Goal: Consume media (video, audio): Consume media (video, audio)

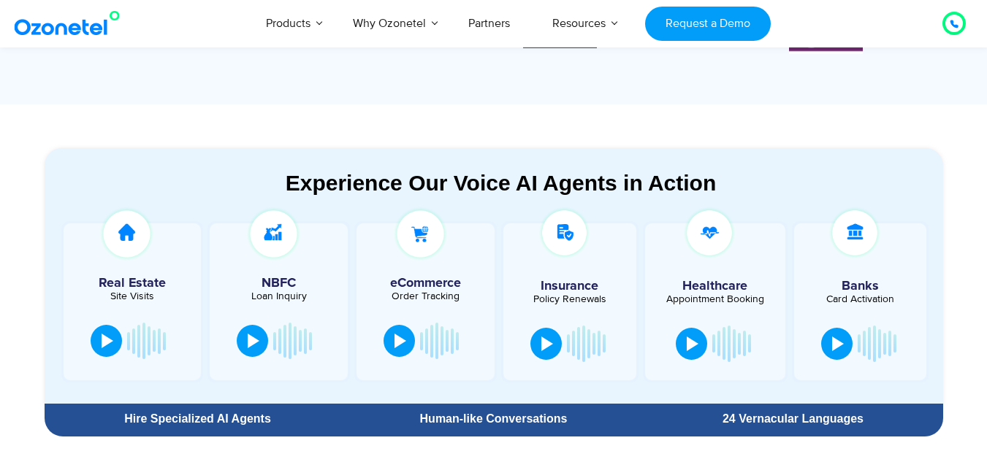
scroll to position [808, 0]
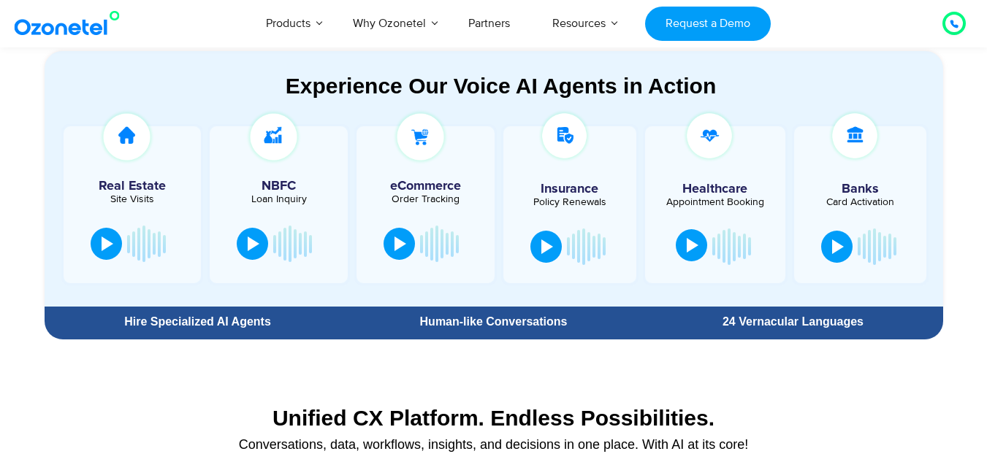
click at [689, 247] on div at bounding box center [692, 245] width 12 height 15
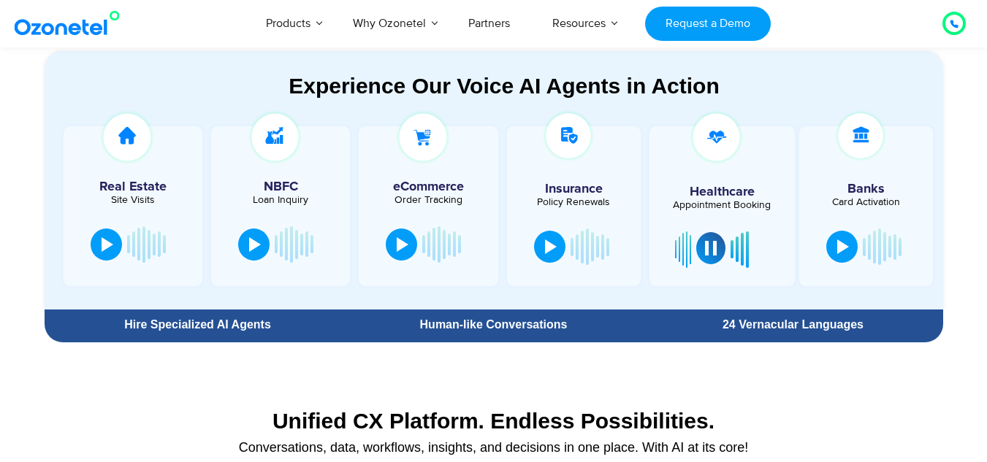
click at [715, 247] on div at bounding box center [711, 248] width 12 height 15
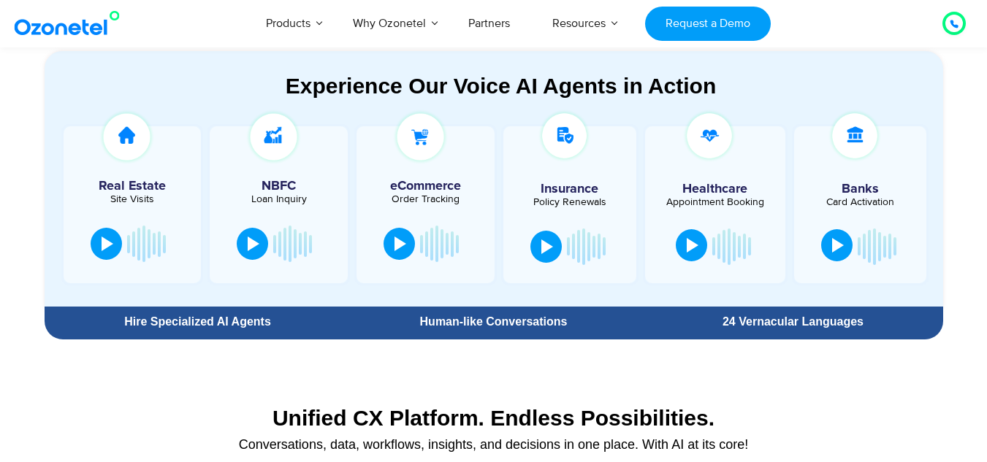
click at [840, 242] on div at bounding box center [838, 245] width 12 height 15
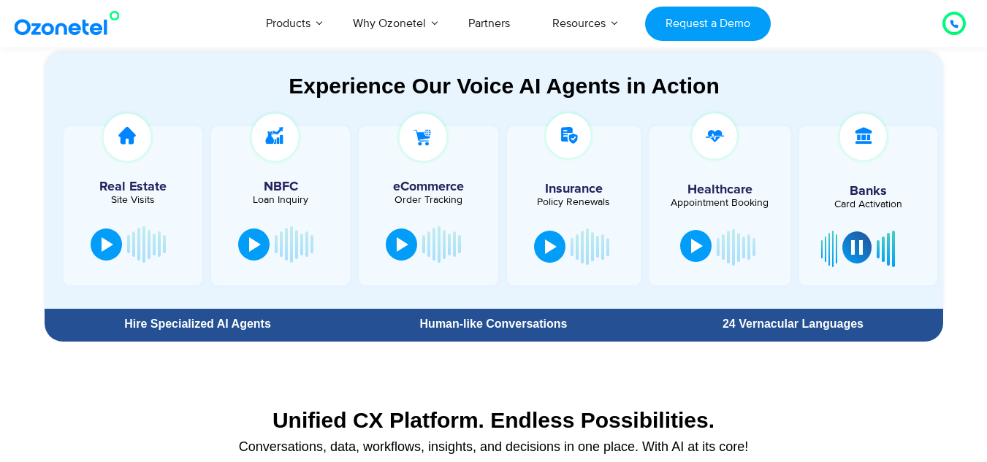
click at [857, 247] on div at bounding box center [857, 247] width 12 height 15
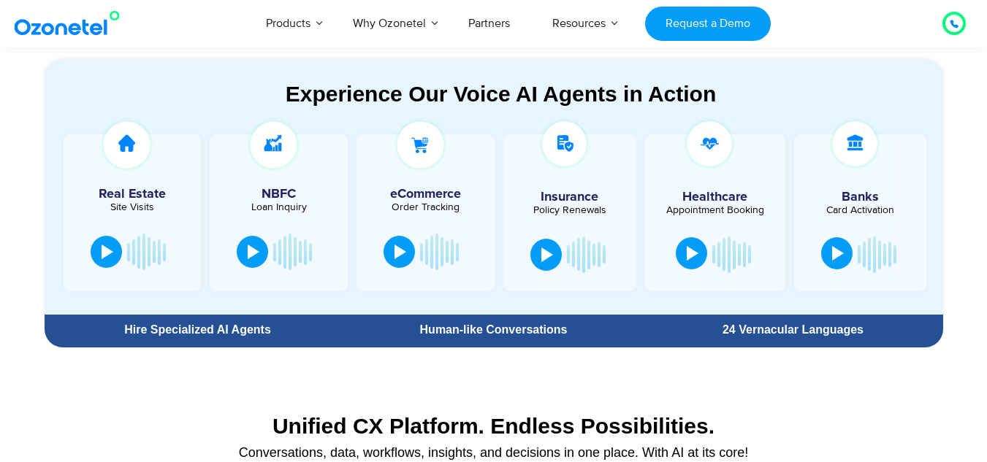
scroll to position [799, 0]
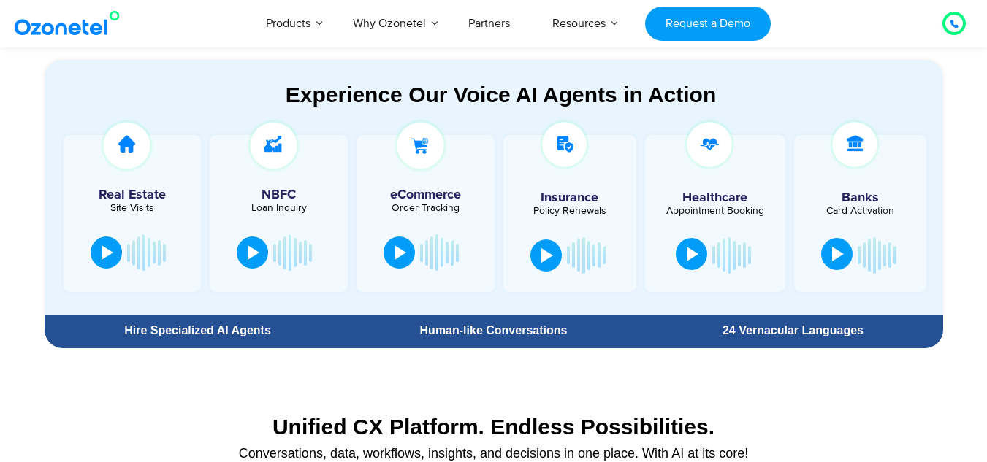
click at [695, 300] on section "Real Estate Site Visits NBFC Loan Inquiry" at bounding box center [501, 219] width 884 height 194
click at [692, 262] on button at bounding box center [691, 254] width 31 height 32
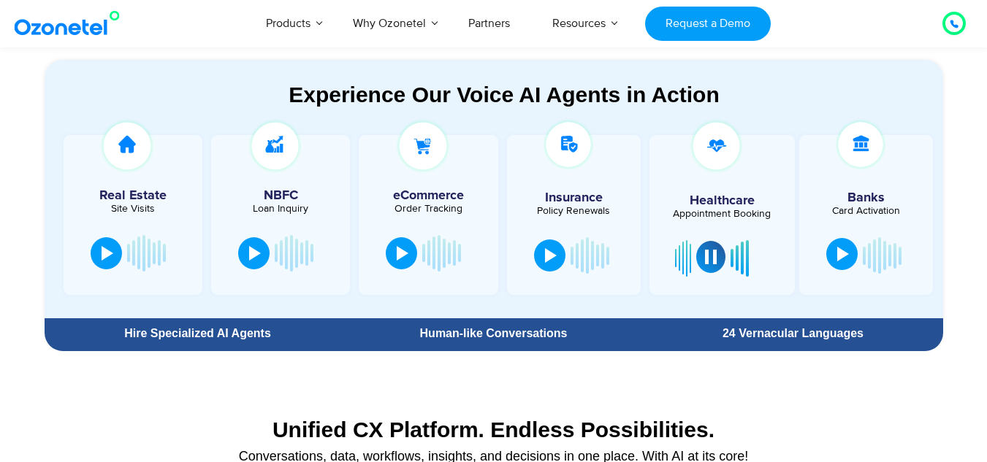
click at [714, 261] on div at bounding box center [711, 257] width 12 height 15
